Goal: Task Accomplishment & Management: Manage account settings

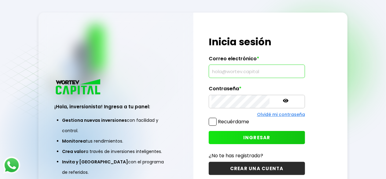
click at [241, 74] on input "text" at bounding box center [256, 71] width 91 height 13
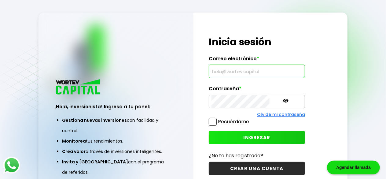
click at [80, 96] on img at bounding box center [78, 87] width 48 height 18
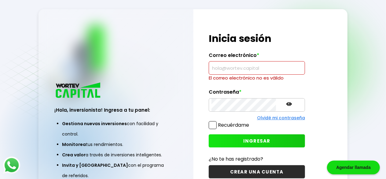
click at [71, 97] on img at bounding box center [78, 91] width 48 height 18
click at [70, 100] on img at bounding box center [78, 91] width 48 height 18
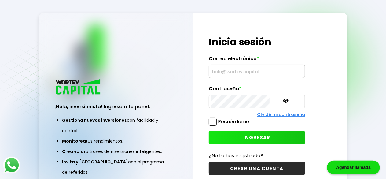
click at [230, 68] on input "text" at bounding box center [256, 71] width 91 height 13
type input "[EMAIL_ADDRESS][DOMAIN_NAME]"
click at [235, 70] on input "text" at bounding box center [256, 71] width 91 height 13
type input "[EMAIL_ADDRESS][DOMAIN_NAME]"
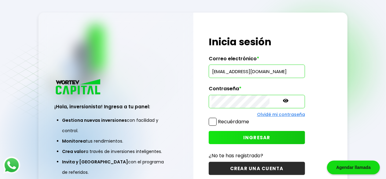
click at [243, 135] on span "INGRESAR" at bounding box center [256, 137] width 27 height 6
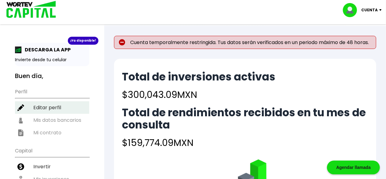
scroll to position [122, 0]
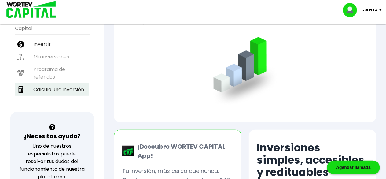
click at [45, 84] on li "Calcula una inversión" at bounding box center [52, 89] width 74 height 13
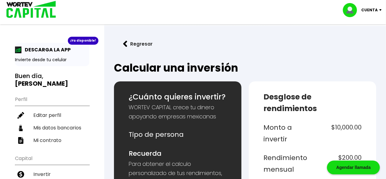
click at [146, 47] on button "Regresar" at bounding box center [138, 44] width 48 height 16
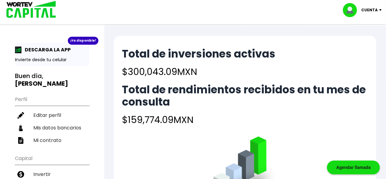
click at [378, 9] on img at bounding box center [382, 10] width 8 height 2
click at [360, 40] on li "Cerrar sesión" at bounding box center [362, 41] width 49 height 13
